Goal: Information Seeking & Learning: Learn about a topic

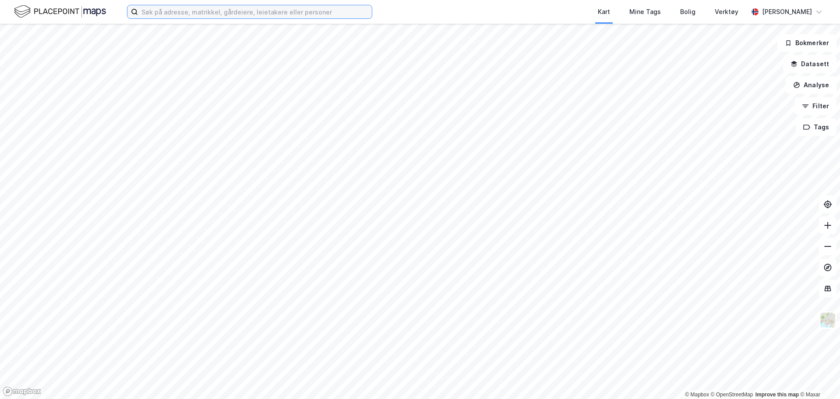
click at [283, 14] on input at bounding box center [255, 11] width 234 height 13
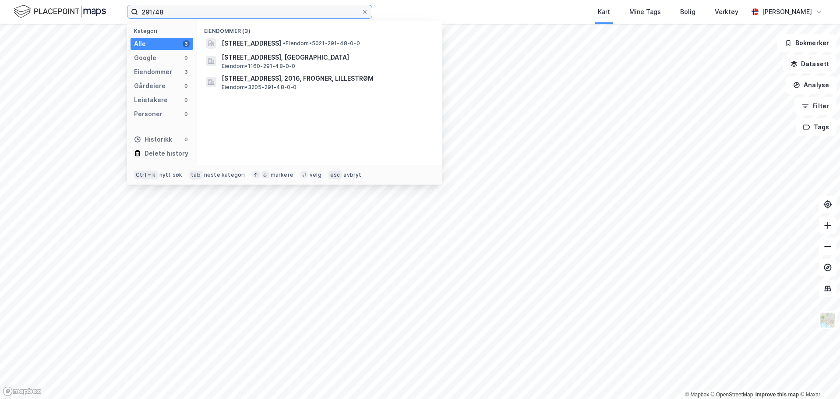
type input "291/48"
click at [282, 92] on div "Eiendommer (3) Veslmyrvegen 19, 7346, OPPDAL, OPPDAL • Eiendom • 5021-291-48-0-…" at bounding box center [319, 93] width 245 height 144
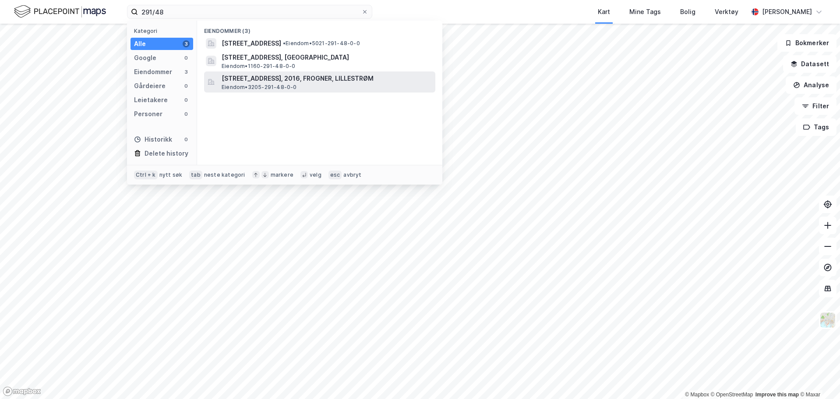
click at [283, 88] on span "Eiendom • 3205-291-48-0-0" at bounding box center [259, 87] width 75 height 7
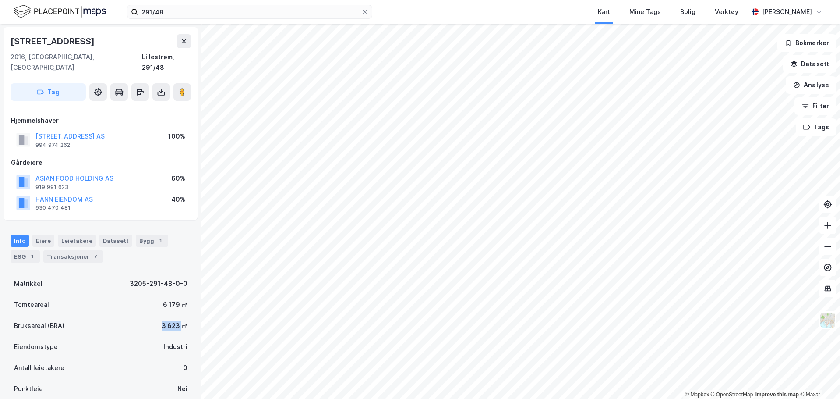
drag, startPoint x: 156, startPoint y: 316, endPoint x: 177, endPoint y: 313, distance: 21.7
click at [177, 320] on div "3 623 ㎡" at bounding box center [175, 325] width 26 height 11
click at [162, 320] on div "3 623 ㎡" at bounding box center [175, 325] width 26 height 11
drag, startPoint x: 146, startPoint y: 319, endPoint x: 195, endPoint y: 316, distance: 49.6
click at [195, 316] on div "Lindebergveien 10 2016, Frogner, Akershus Lillestrøm, 291/48 Tag Hjemmelshaver …" at bounding box center [101, 211] width 202 height 375
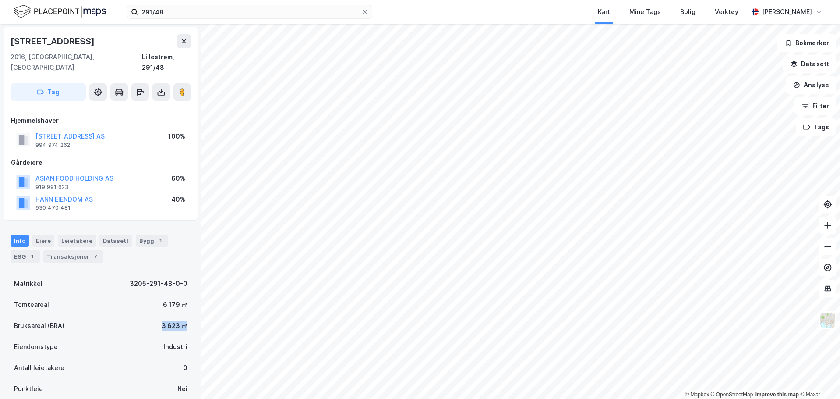
click at [192, 316] on div "Lindebergveien 10 2016, Frogner, Akershus Lillestrøm, 291/48 Tag Hjemmelshaver …" at bounding box center [101, 211] width 202 height 375
drag, startPoint x: 152, startPoint y: 313, endPoint x: 173, endPoint y: 313, distance: 21.0
click at [173, 315] on div "Bruksareal (BRA) 3 623 ㎡" at bounding box center [101, 325] width 181 height 21
